Goal: Find specific page/section: Find specific page/section

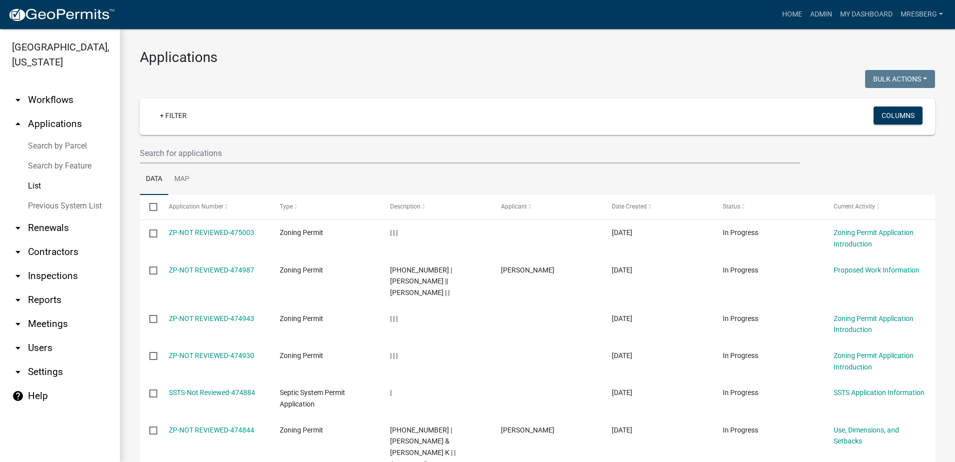
select select "3: 100"
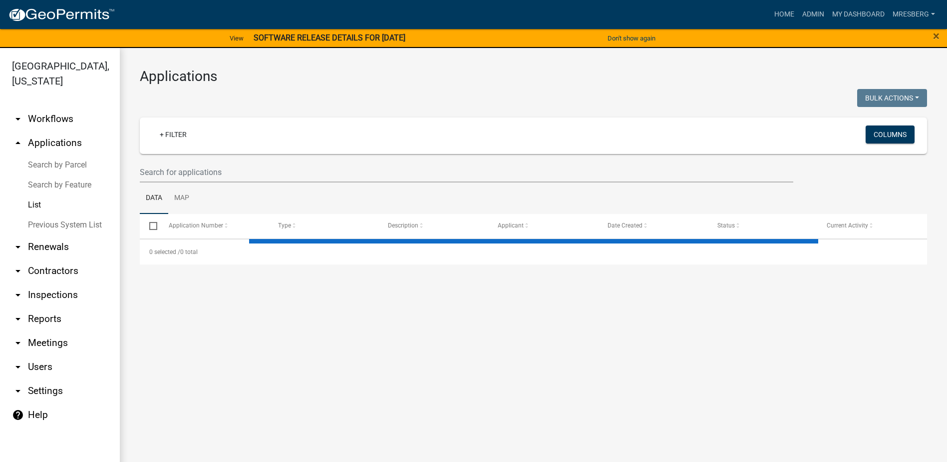
select select "3: 100"
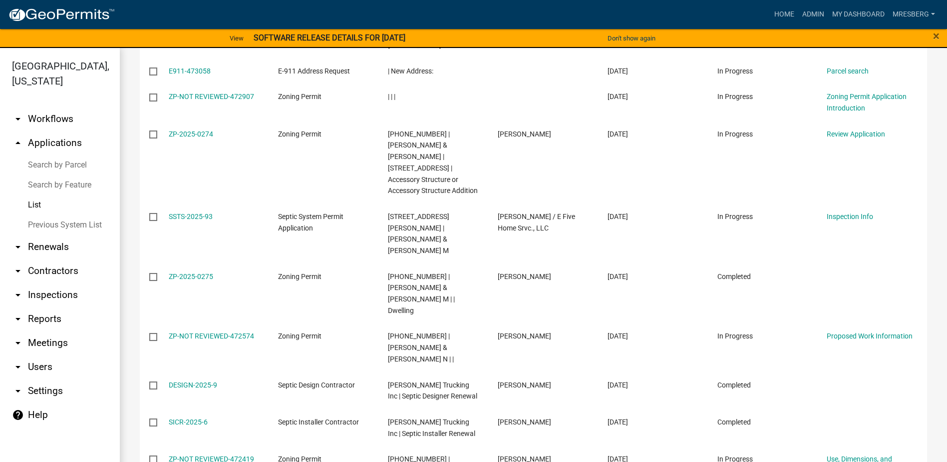
scroll to position [1448, 0]
